Goal: Task Accomplishment & Management: Manage account settings

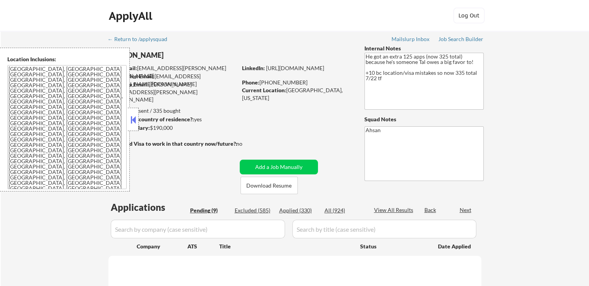
select select ""pending""
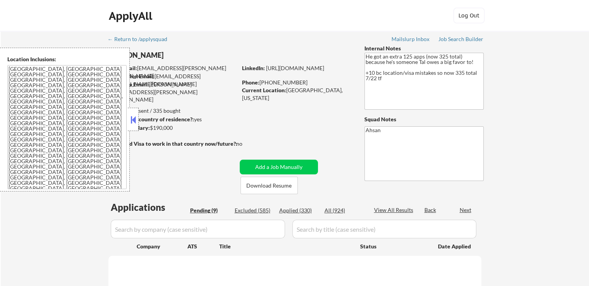
select select ""pending""
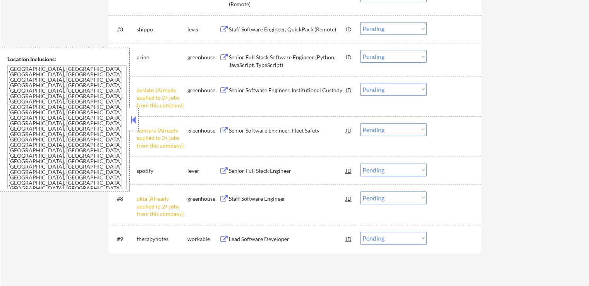
scroll to position [310, 0]
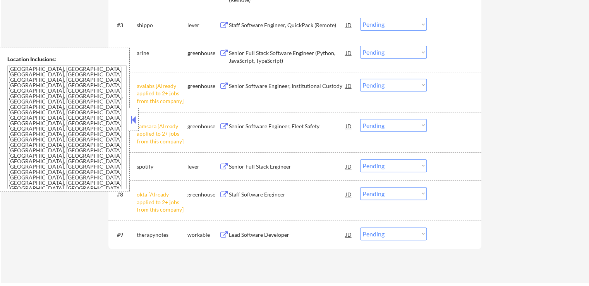
click at [378, 83] on select "Choose an option... Pending Applied Excluded (Questions) Excluded (Expired) Exc…" at bounding box center [393, 85] width 67 height 13
select select ""excluded__other_""
click at [360, 79] on select "Choose an option... Pending Applied Excluded (Questions) Excluded (Expired) Exc…" at bounding box center [393, 85] width 67 height 13
click at [387, 122] on select "Choose an option... Pending Applied Excluded (Questions) Excluded (Expired) Exc…" at bounding box center [393, 125] width 67 height 13
select select ""excluded__other_""
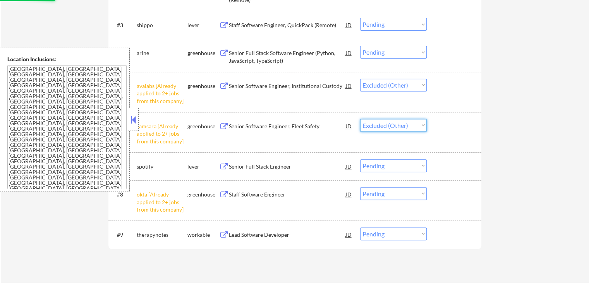
click at [360, 119] on select "Choose an option... Pending Applied Excluded (Questions) Excluded (Expired) Exc…" at bounding box center [393, 125] width 67 height 13
click at [472, 158] on div "#7 spotify lever Senior Full Stack Engineer JD Choose an option... Pending Appl…" at bounding box center [294, 166] width 366 height 21
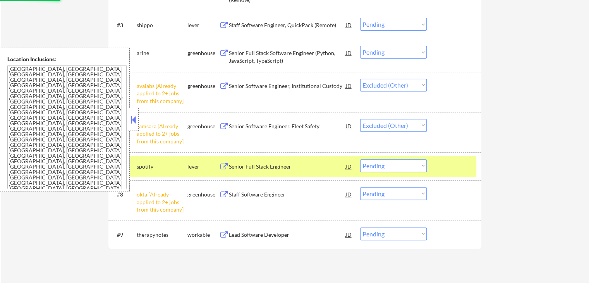
click at [528, 127] on div "← Return to /applysquad Mailslurp Inbox Job Search Builder [PERSON_NAME] User E…" at bounding box center [295, 2] width 588 height 562
select select ""pending""
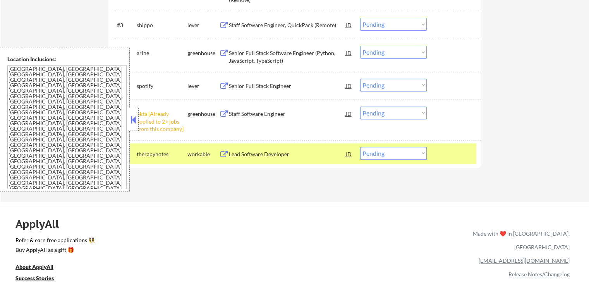
click at [388, 114] on select "Choose an option... Pending Applied Excluded (Questions) Excluded (Expired) Exc…" at bounding box center [393, 113] width 67 height 13
click at [360, 107] on select "Choose an option... Pending Applied Excluded (Questions) Excluded (Expired) Exc…" at bounding box center [393, 113] width 67 height 13
select select ""pending""
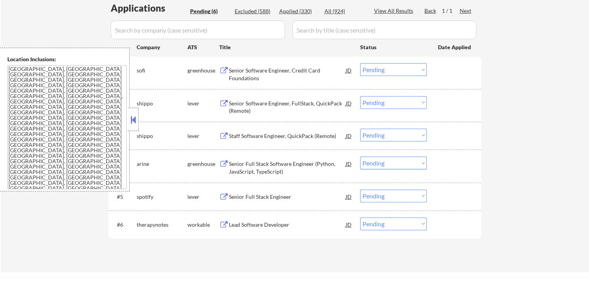
scroll to position [194, 0]
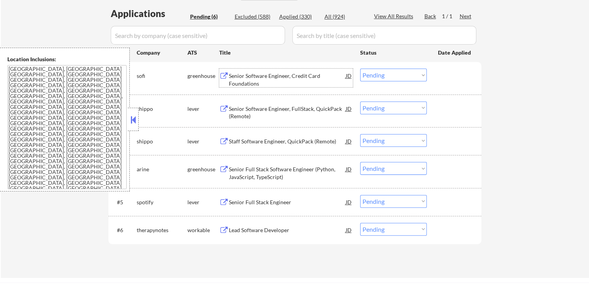
click at [296, 77] on div "Senior Software Engineer, Credit Card Foundations" at bounding box center [287, 79] width 117 height 15
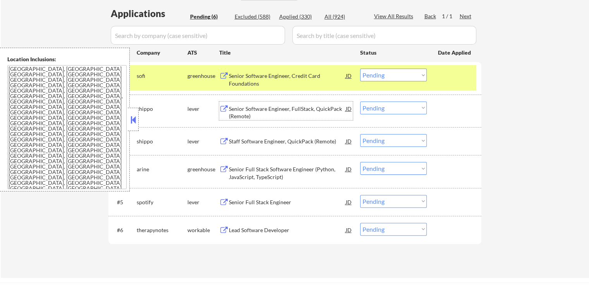
click at [319, 104] on div "Senior Software Engineer, FullStack, QuickPack (Remote)" at bounding box center [287, 110] width 117 height 19
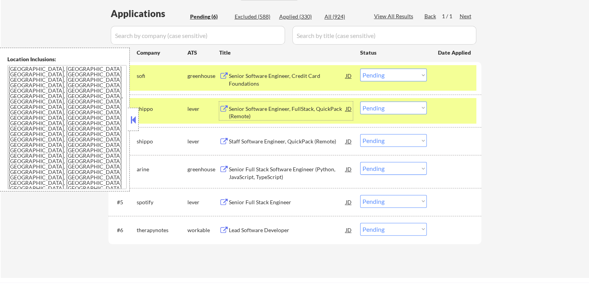
drag, startPoint x: 372, startPoint y: 76, endPoint x: 377, endPoint y: 78, distance: 5.4
click at [372, 76] on select "Choose an option... Pending Applied Excluded (Questions) Excluded (Expired) Exc…" at bounding box center [393, 75] width 67 height 13
click at [360, 69] on select "Choose an option... Pending Applied Excluded (Questions) Excluded (Expired) Exc…" at bounding box center [393, 75] width 67 height 13
click at [282, 148] on div "Staff Software Engineer, QuickPack (Remote)" at bounding box center [287, 141] width 117 height 14
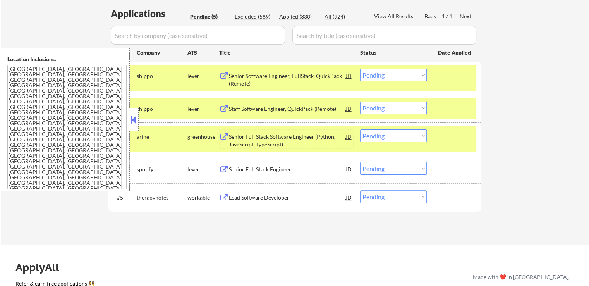
drag, startPoint x: 375, startPoint y: 74, endPoint x: 374, endPoint y: 81, distance: 7.4
click at [375, 73] on select "Choose an option... Pending Applied Excluded (Questions) Excluded (Expired) Exc…" at bounding box center [393, 75] width 67 height 13
click at [360, 69] on select "Choose an option... Pending Applied Excluded (Questions) Excluded (Expired) Exc…" at bounding box center [393, 75] width 67 height 13
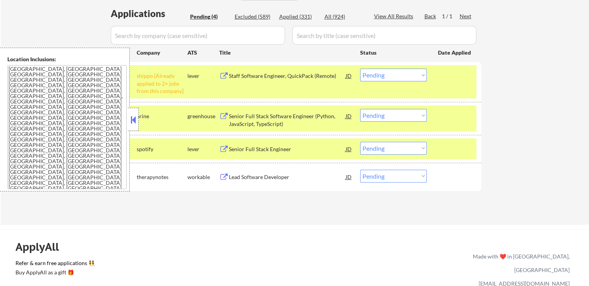
click at [381, 74] on select "Choose an option... Pending Applied Excluded (Questions) Excluded (Expired) Exc…" at bounding box center [393, 75] width 67 height 13
click at [360, 69] on select "Choose an option... Pending Applied Excluded (Questions) Excluded (Expired) Exc…" at bounding box center [393, 75] width 67 height 13
select select ""pending""
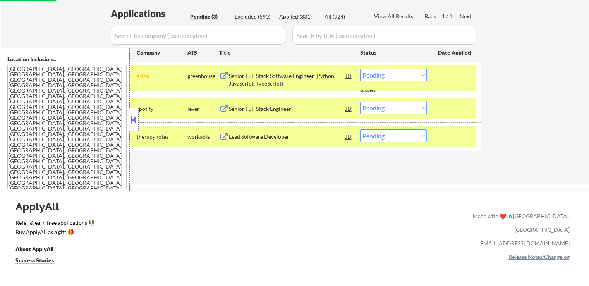
click at [307, 84] on div "Senior Full Stack Software Engineer (Python, JavaScript, TypeScript)" at bounding box center [287, 79] width 117 height 15
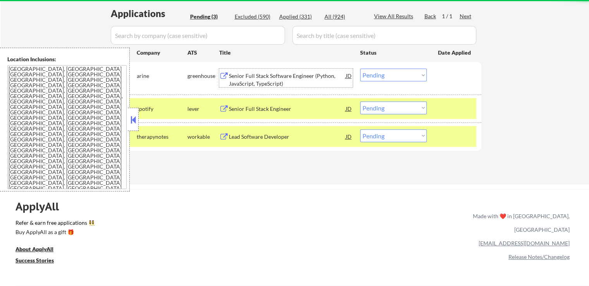
click at [314, 110] on div "Senior Full Stack Engineer" at bounding box center [287, 109] width 117 height 8
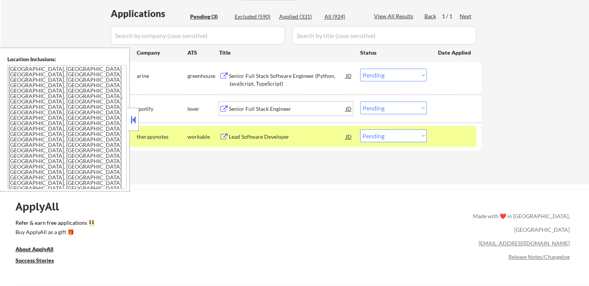
drag, startPoint x: 383, startPoint y: 101, endPoint x: 383, endPoint y: 109, distance: 7.7
click at [383, 101] on select "Choose an option... Pending Applied Excluded (Questions) Excluded (Expired) Exc…" at bounding box center [393, 107] width 67 height 13
click at [360, 101] on select "Choose an option... Pending Applied Excluded (Questions) Excluded (Expired) Exc…" at bounding box center [393, 107] width 67 height 13
click at [318, 137] on div "Lead Software Developer" at bounding box center [287, 137] width 117 height 8
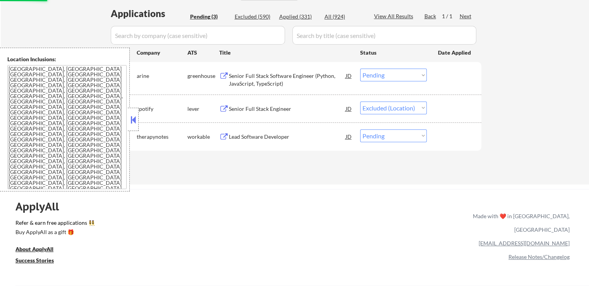
select select ""pending""
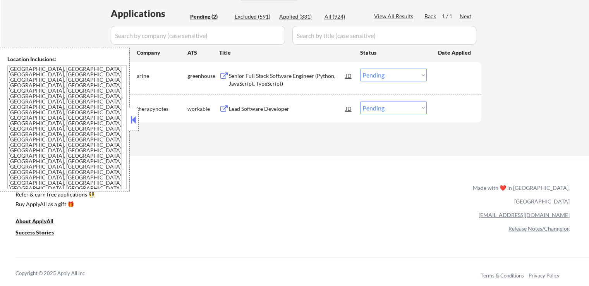
drag, startPoint x: 371, startPoint y: 71, endPoint x: 376, endPoint y: 80, distance: 10.4
click at [375, 78] on select "Choose an option... Pending Applied Excluded (Questions) Excluded (Expired) Exc…" at bounding box center [393, 75] width 67 height 13
click at [360, 69] on select "Choose an option... Pending Applied Excluded (Questions) Excluded (Expired) Exc…" at bounding box center [393, 75] width 67 height 13
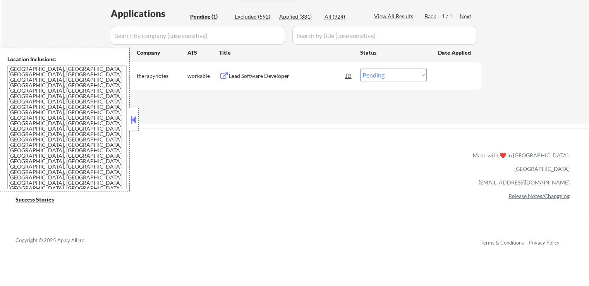
click at [381, 78] on select "Choose an option... Pending Applied Excluded (Questions) Excluded (Expired) Exc…" at bounding box center [393, 75] width 67 height 13
select select ""excluded__salary_""
click at [360, 69] on select "Choose an option... Pending Applied Excluded (Questions) Excluded (Expired) Exc…" at bounding box center [393, 75] width 67 height 13
click at [362, 143] on div "ApplyAll Refer & earn free applications 👯‍♀️ Buy ApplyAll as a gift 🎁 About App…" at bounding box center [294, 195] width 589 height 123
